Goal: Task Accomplishment & Management: Manage account settings

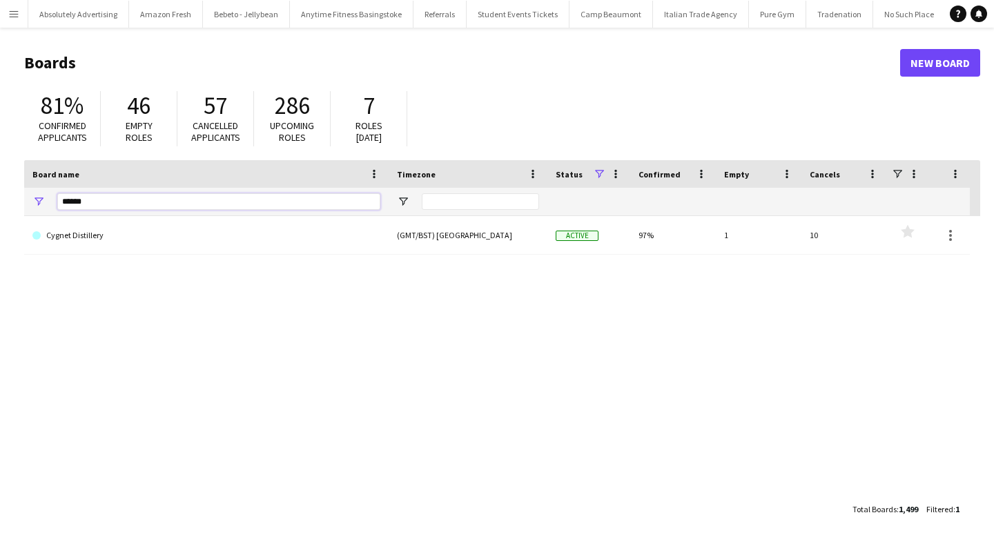
click at [70, 208] on input "******" at bounding box center [218, 201] width 323 height 17
type input "*"
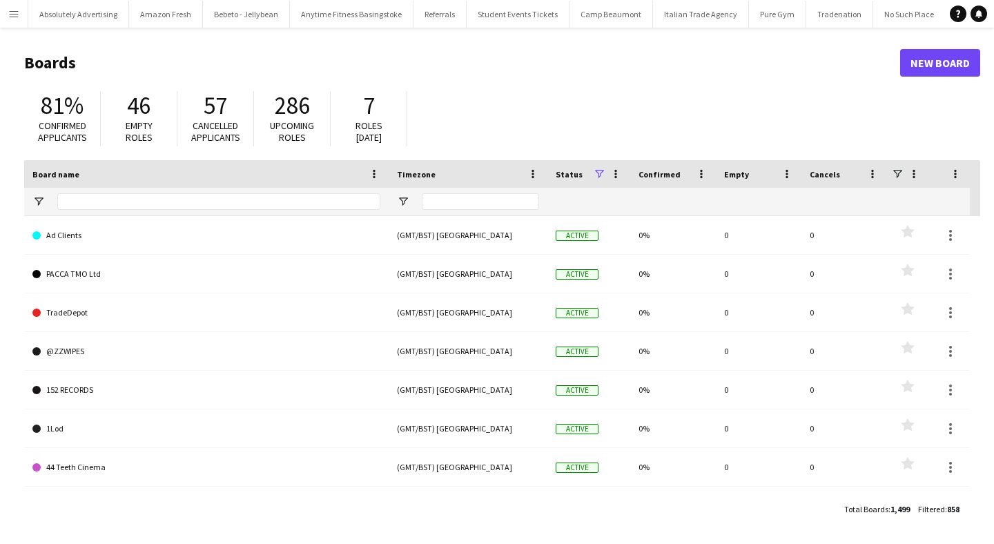
click at [16, 17] on app-icon "Menu" at bounding box center [13, 13] width 11 height 11
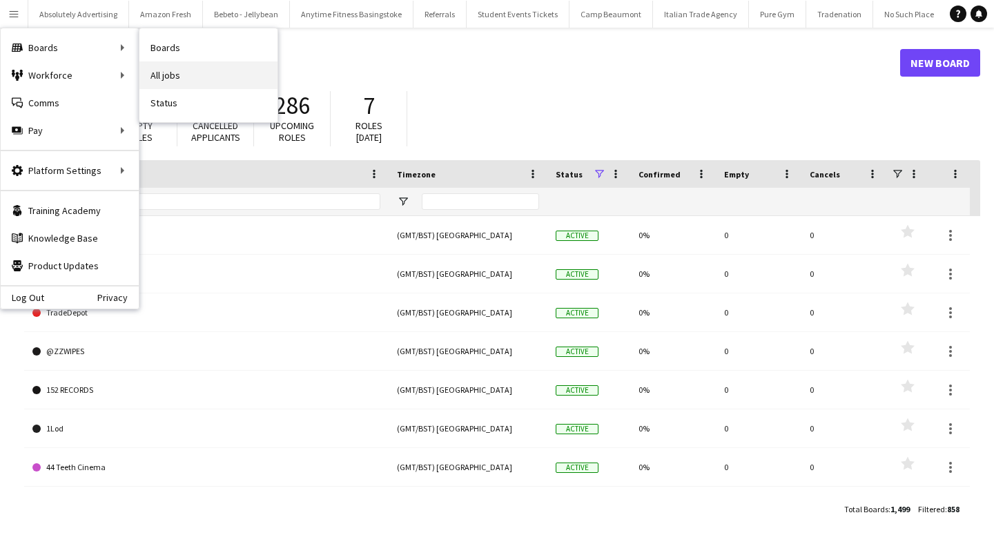
click at [178, 68] on link "All jobs" at bounding box center [208, 75] width 138 height 28
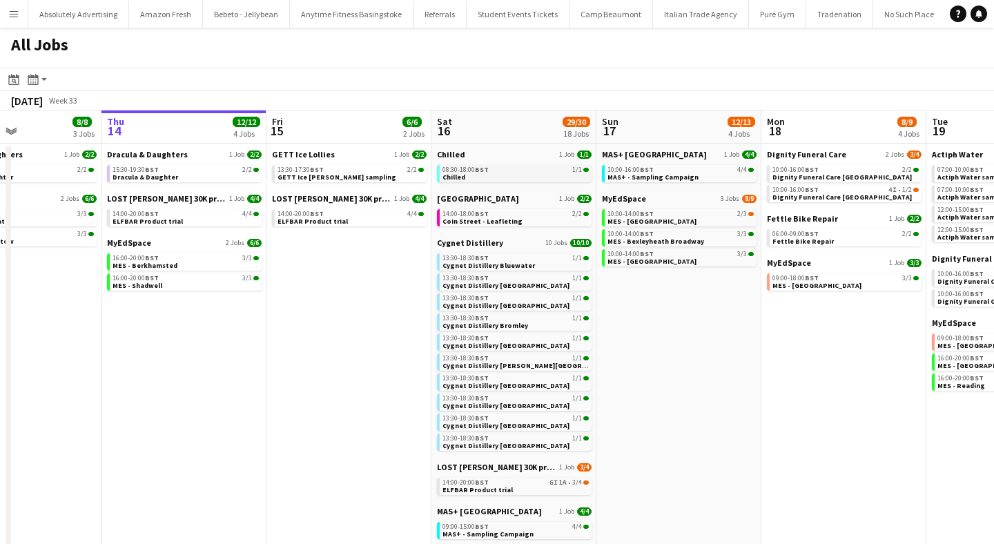
scroll to position [0, 393]
click at [462, 172] on span "08:30-18:00 BST" at bounding box center [466, 169] width 46 height 7
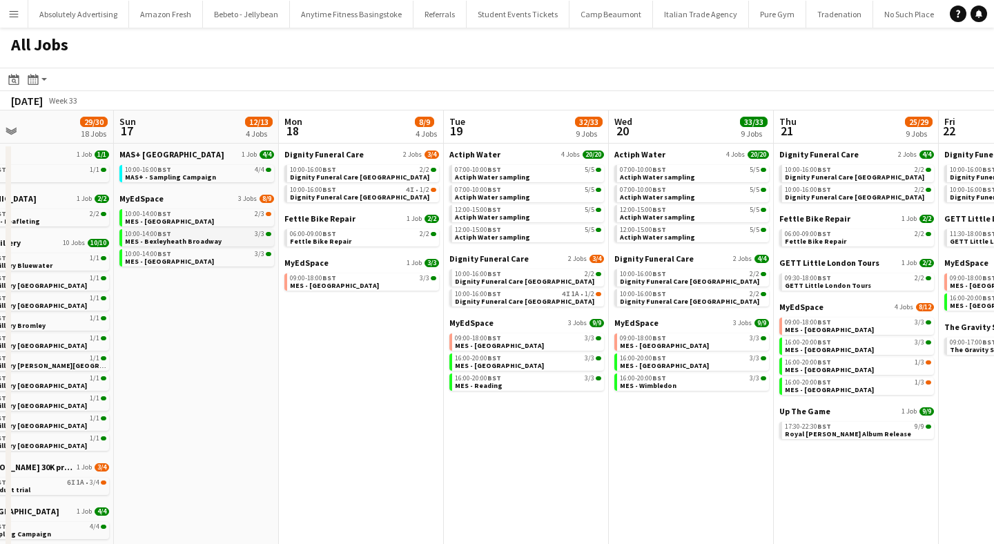
scroll to position [0, 548]
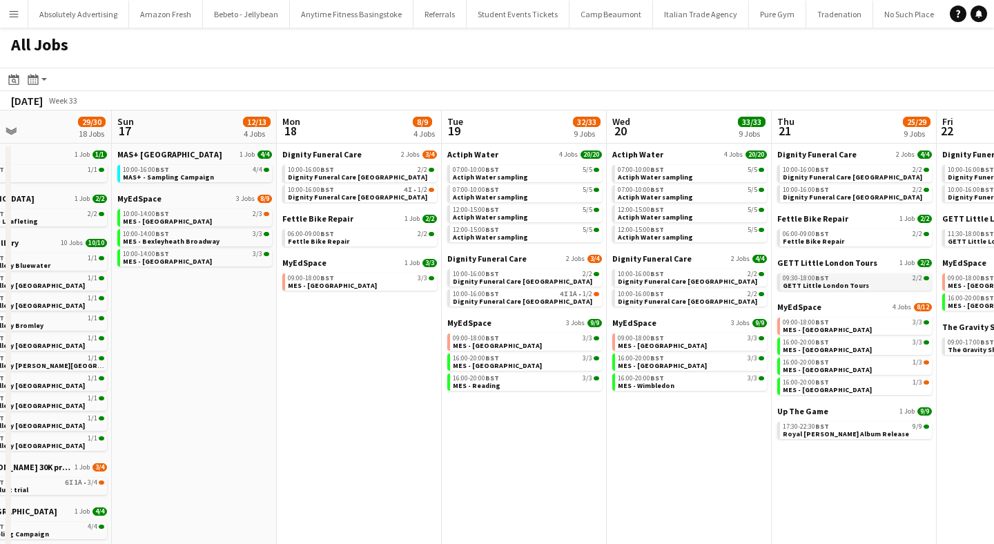
click at [815, 276] on span "09:30-18:00 BST" at bounding box center [806, 278] width 46 height 7
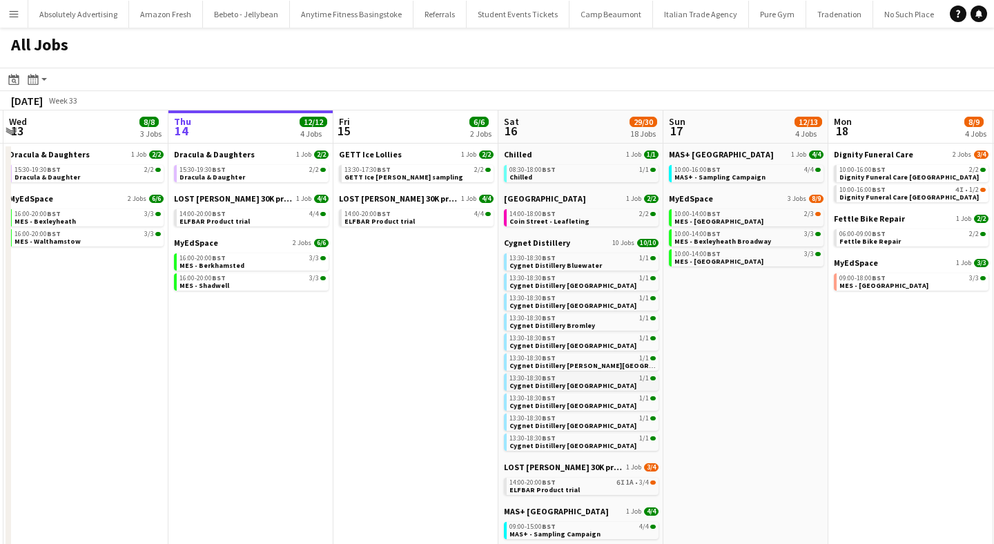
scroll to position [0, 295]
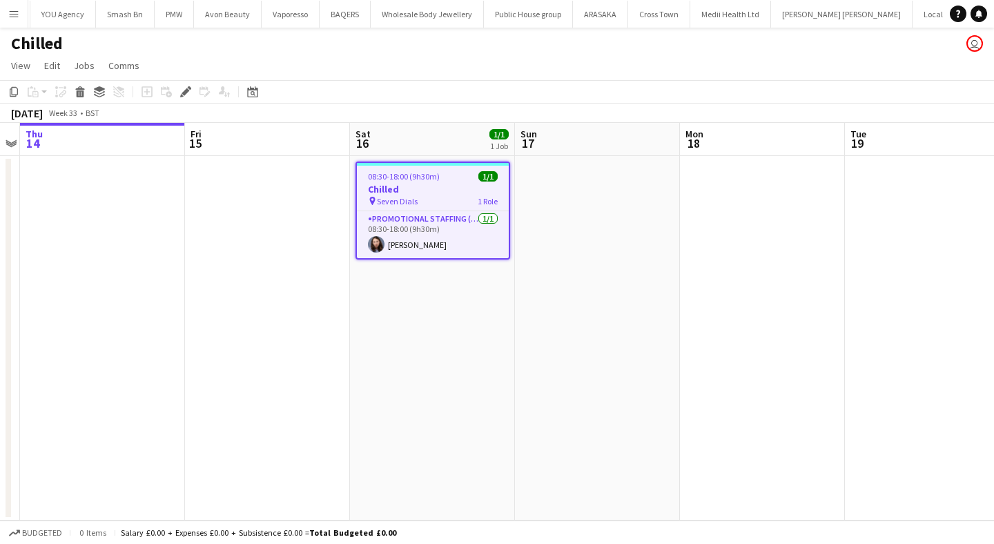
scroll to position [0, 47230]
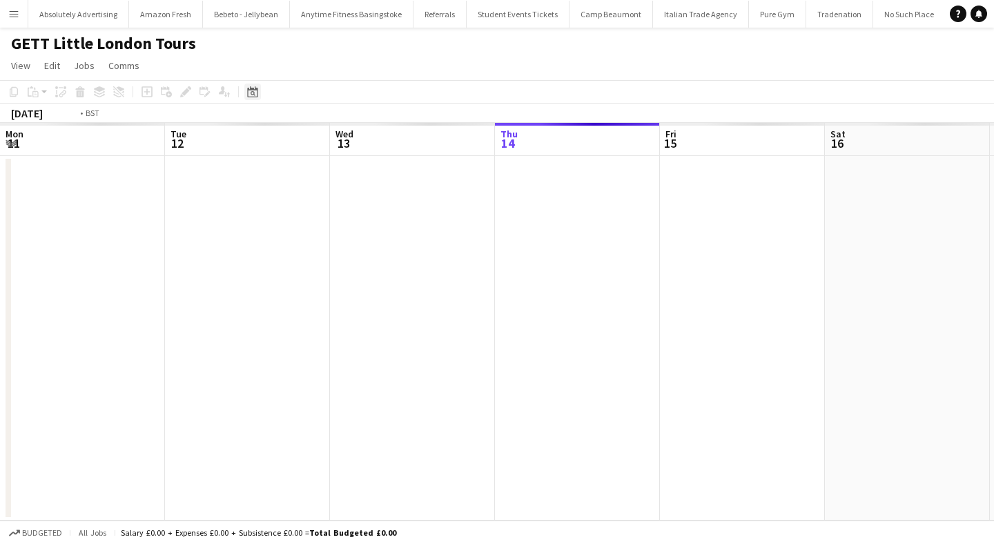
scroll to position [0, 475]
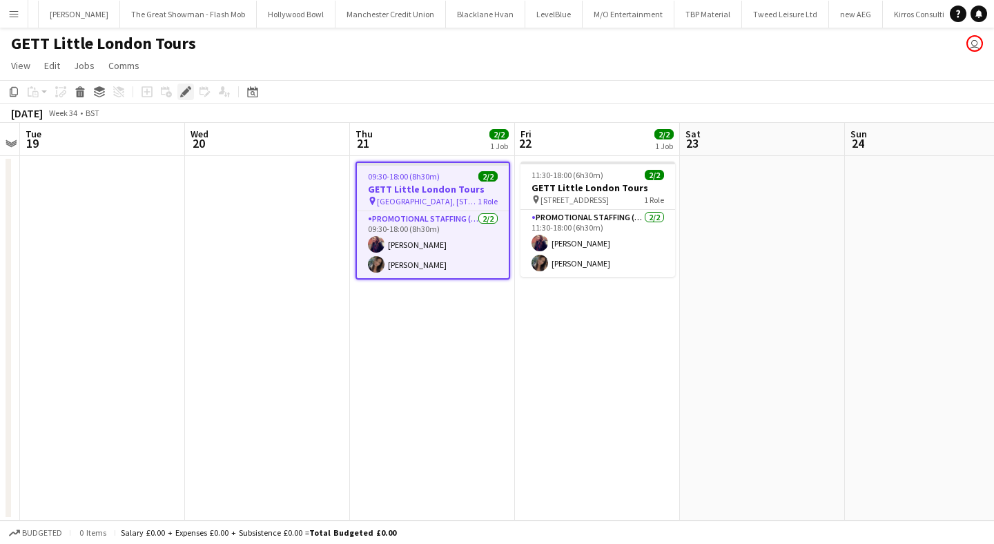
click at [188, 89] on icon at bounding box center [186, 92] width 8 height 8
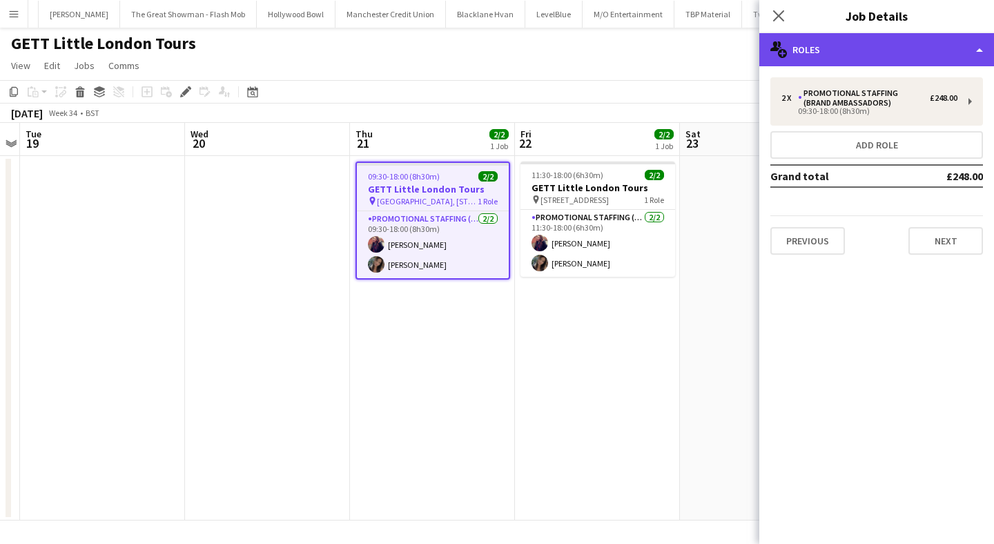
click at [888, 35] on div "multiple-users-add Roles" at bounding box center [876, 49] width 235 height 33
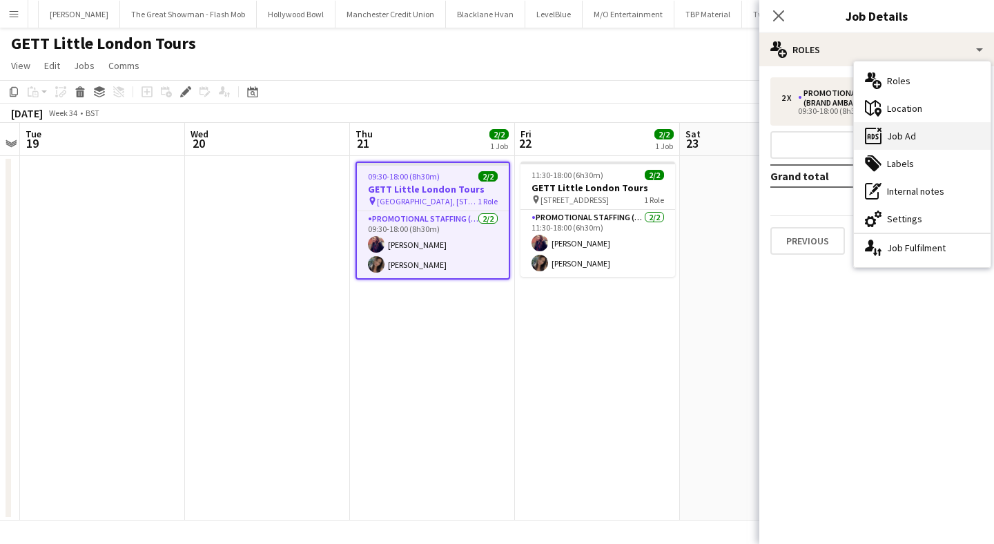
click at [920, 139] on div "ads-window Job Ad" at bounding box center [922, 136] width 137 height 28
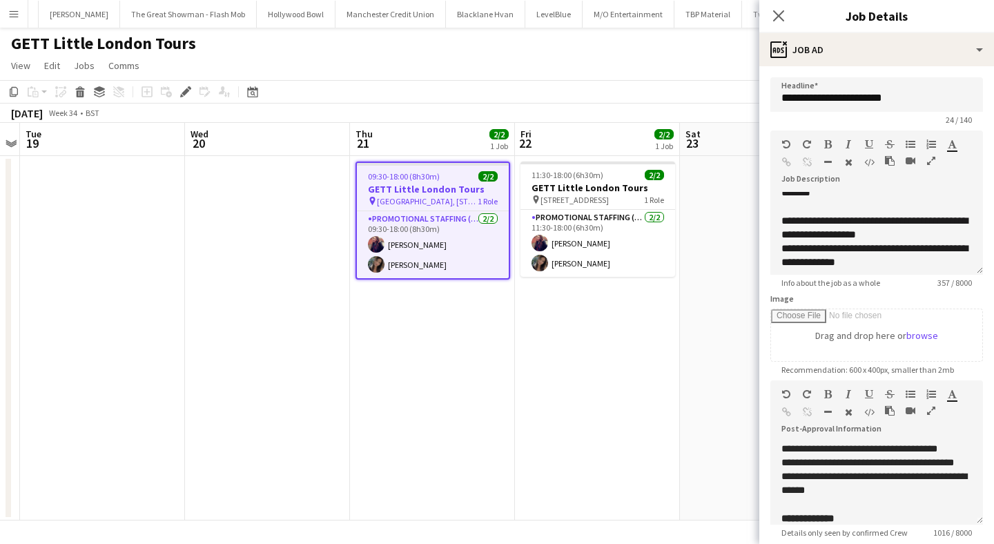
scroll to position [102, 0]
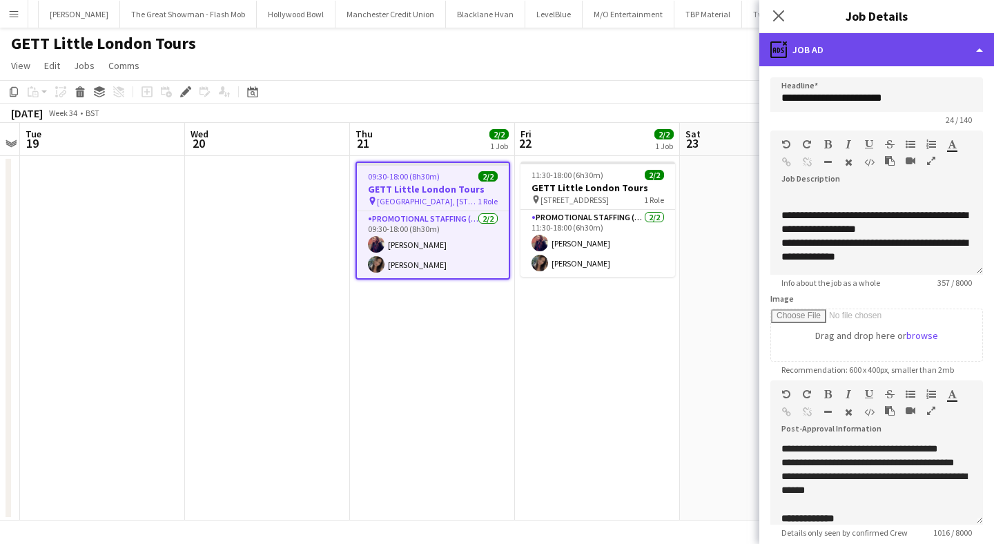
click at [921, 58] on div "ads-window Job Ad" at bounding box center [876, 49] width 235 height 33
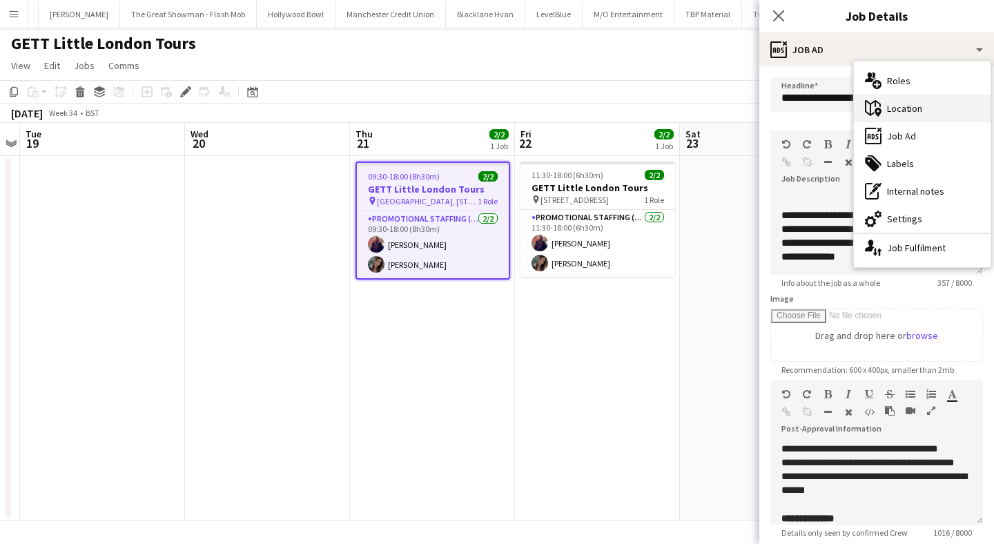
click at [919, 110] on div "maps-pin-1 Location" at bounding box center [922, 109] width 137 height 28
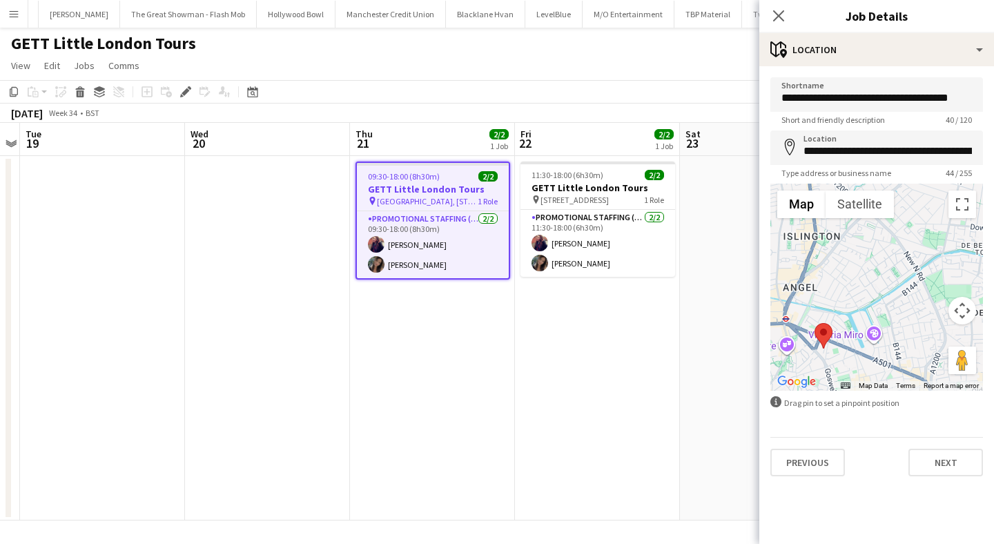
drag, startPoint x: 827, startPoint y: 294, endPoint x: 774, endPoint y: 357, distance: 82.3
click at [774, 357] on div at bounding box center [876, 287] width 213 height 207
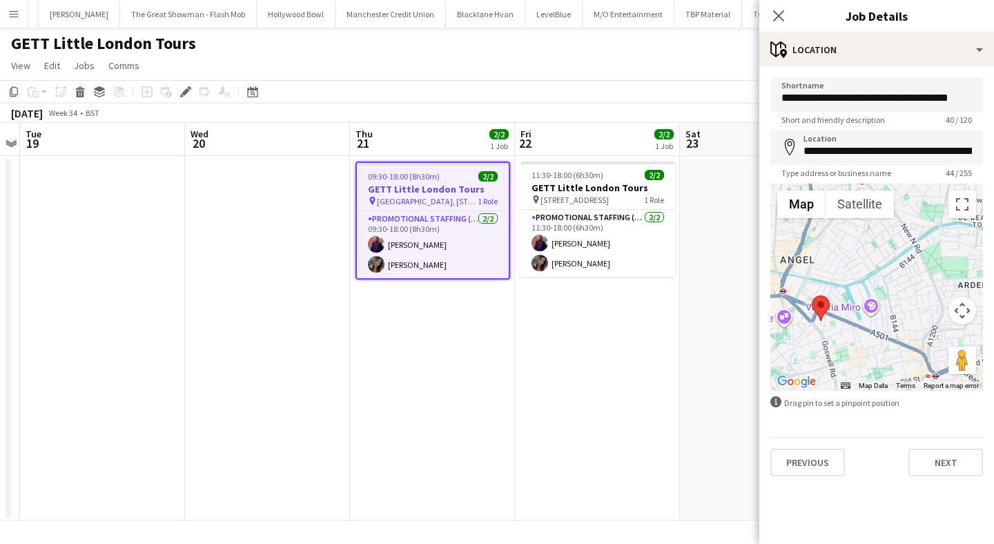
drag, startPoint x: 895, startPoint y: 286, endPoint x: 897, endPoint y: 254, distance: 31.8
click at [897, 254] on div at bounding box center [876, 287] width 213 height 207
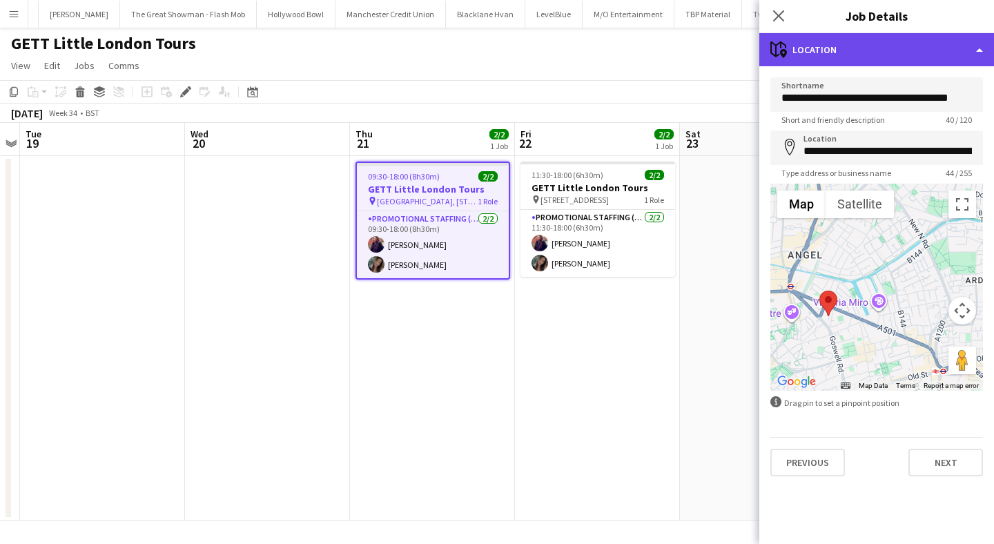
click at [878, 43] on div "maps-pin-1 Location" at bounding box center [876, 49] width 235 height 33
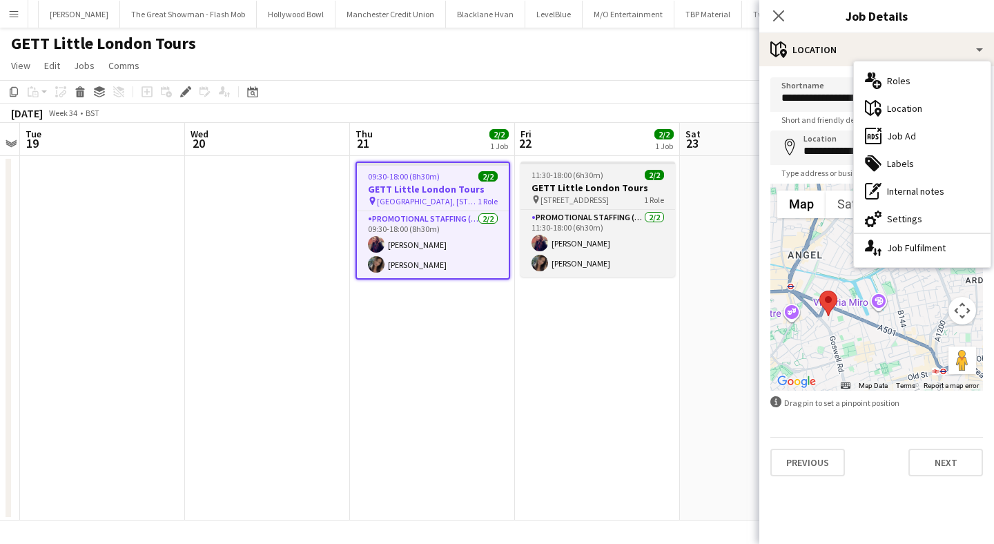
click at [610, 179] on div "11:30-18:00 (6h30m) 2/2" at bounding box center [597, 175] width 155 height 10
type input "**********"
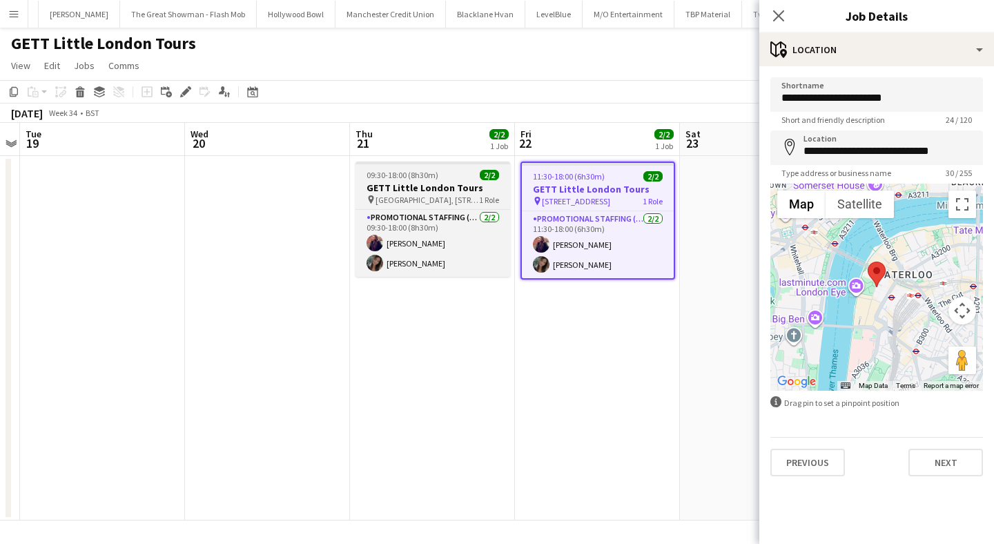
click at [449, 186] on h3 "GETT Little London Tours" at bounding box center [432, 188] width 155 height 12
type input "**********"
